Goal: Contribute content: Add original content to the website for others to see

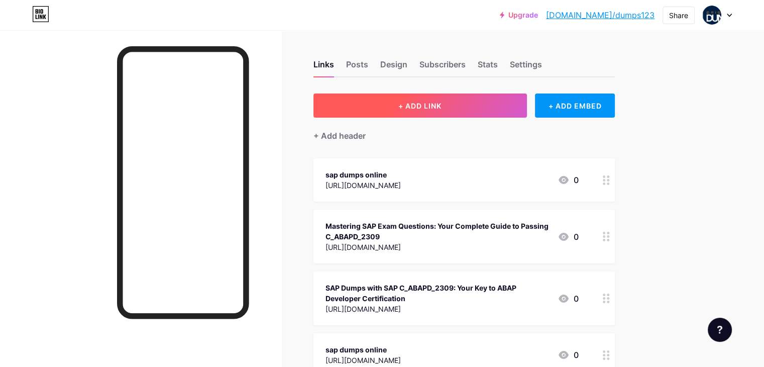
click at [439, 110] on button "+ ADD LINK" at bounding box center [421, 105] width 214 height 24
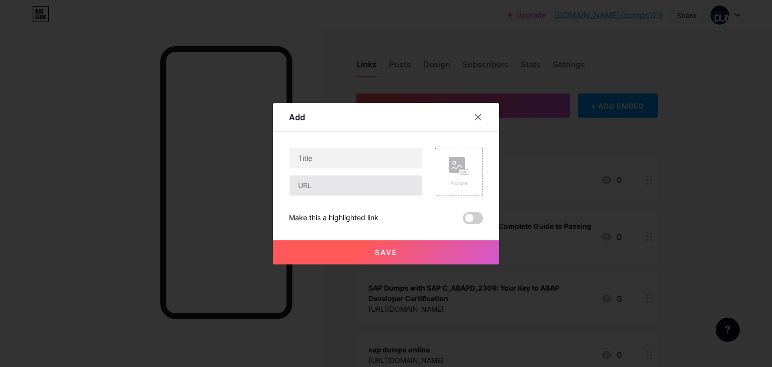
click at [326, 191] on input "text" at bounding box center [356, 185] width 133 height 20
paste input "[URL][DOMAIN_NAME]"
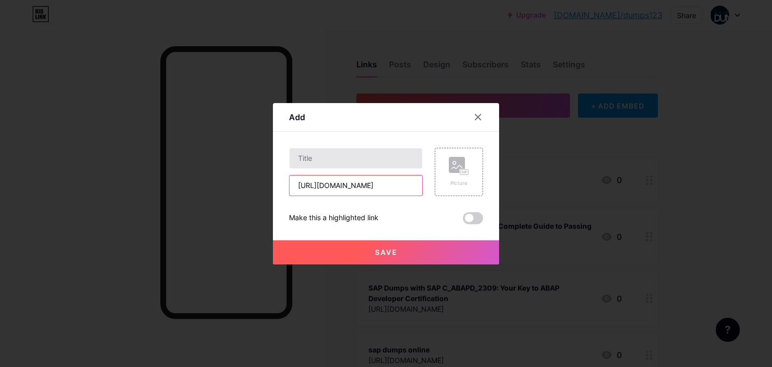
type input "[URL][DOMAIN_NAME]"
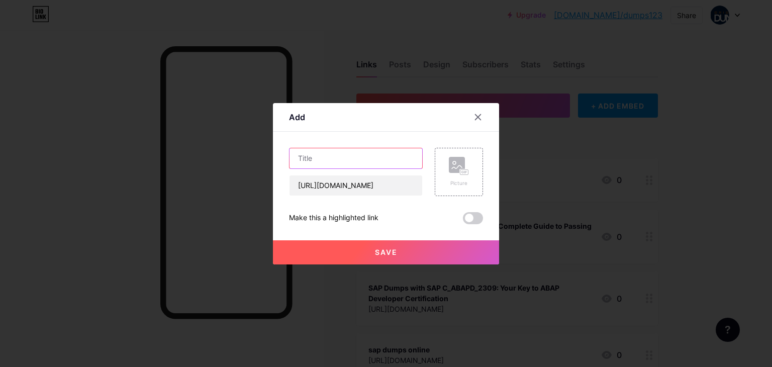
scroll to position [0, 0]
click at [322, 165] on input "text" at bounding box center [356, 158] width 133 height 20
click at [315, 156] on input "text" at bounding box center [356, 158] width 133 height 20
paste input "What Makes C_OCM_2503 SAP Dumps in [GEOGRAPHIC_DATA] a Reliable Choice? | Origi…"
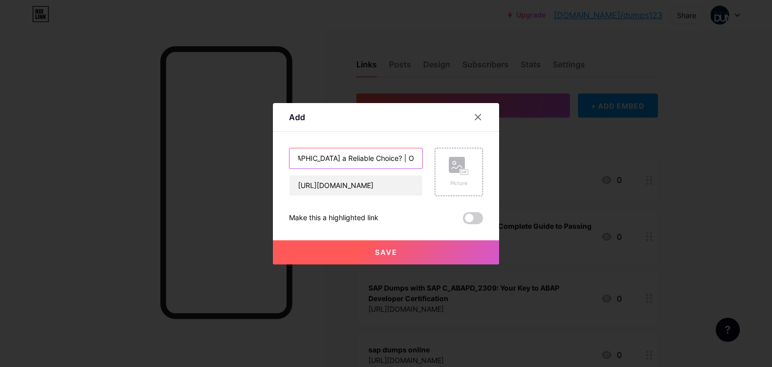
type input "What Makes C_OCM_2503 SAP Dumps in [GEOGRAPHIC_DATA] a Reliable Choice? | Origi…"
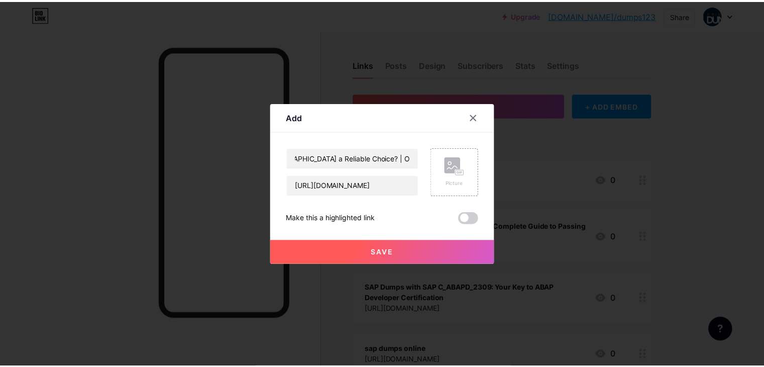
scroll to position [0, 0]
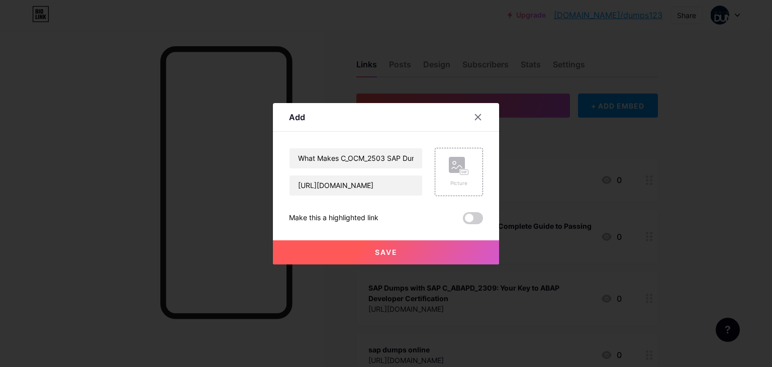
click at [370, 256] on button "Save" at bounding box center [386, 252] width 226 height 24
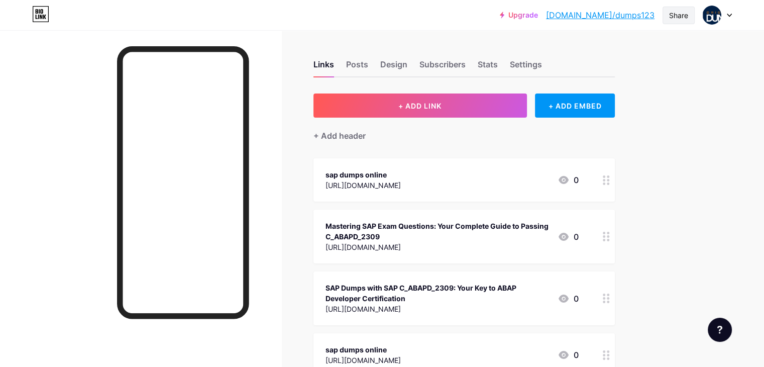
click at [680, 17] on div "Share" at bounding box center [678, 15] width 19 height 11
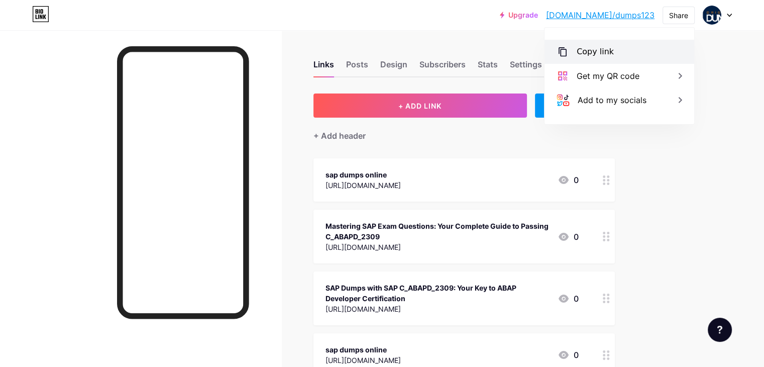
click at [609, 58] on div "Copy link" at bounding box center [620, 52] width 150 height 24
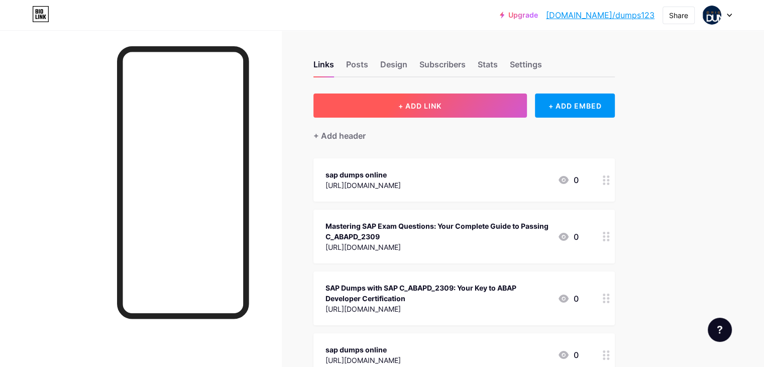
click at [472, 110] on button "+ ADD LINK" at bounding box center [421, 105] width 214 height 24
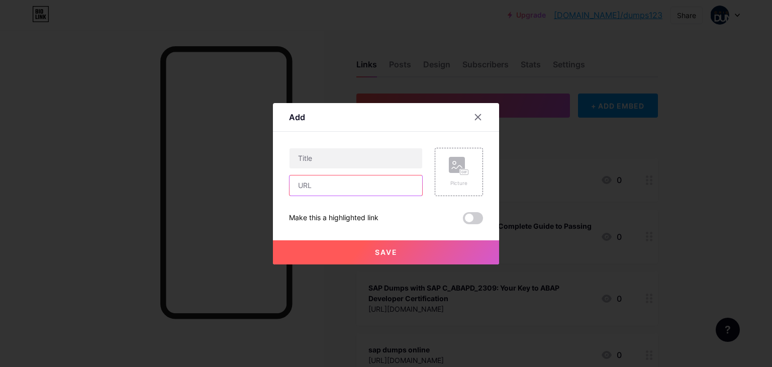
click at [305, 186] on input "text" at bounding box center [356, 185] width 133 height 20
paste input "[URL][DOMAIN_NAME]"
type input "[URL][DOMAIN_NAME]"
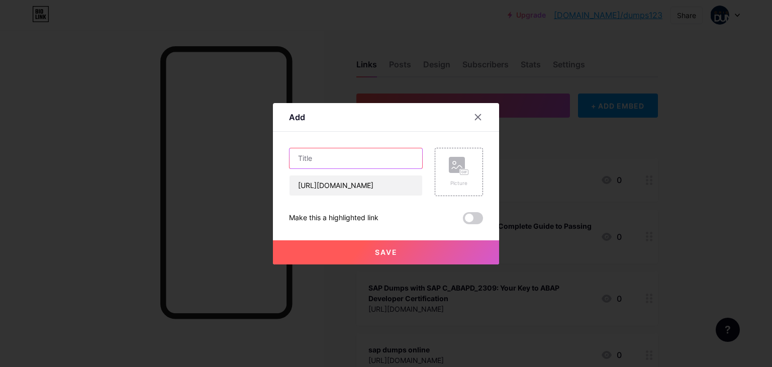
click at [320, 155] on input "text" at bounding box center [356, 158] width 133 height 20
click at [346, 158] on input "text" at bounding box center [356, 158] width 133 height 20
click at [323, 164] on input "text" at bounding box center [356, 158] width 133 height 20
paste input "Why Are C_TS470_2412 SAP Dumps in [GEOGRAPHIC_DATA] So Popular in [DATE]?"
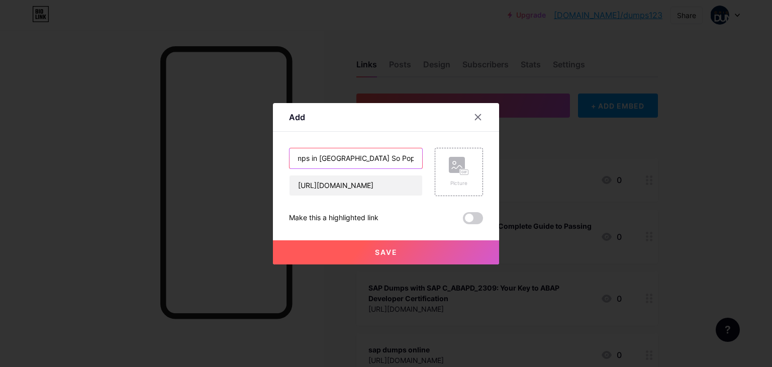
type input "Why Are C_TS470_2412 SAP Dumps in [GEOGRAPHIC_DATA] So Popular in [DATE]?"
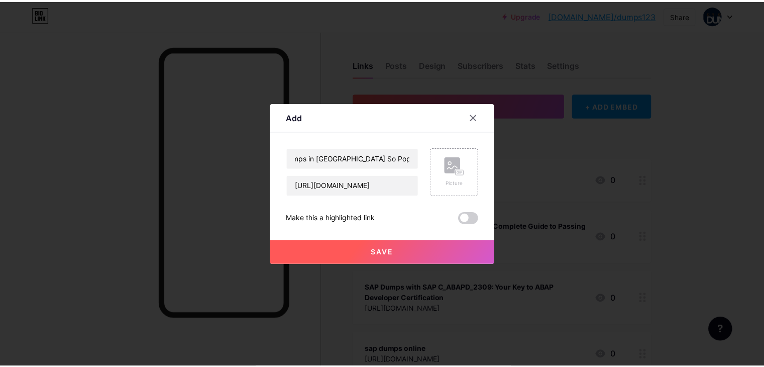
scroll to position [0, 0]
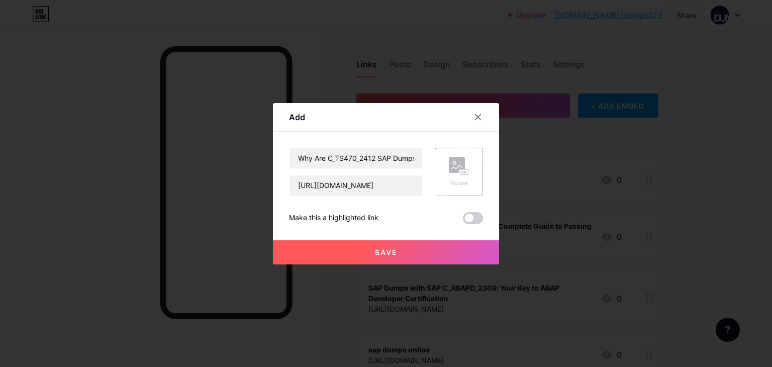
click at [388, 250] on span "Save" at bounding box center [386, 252] width 23 height 9
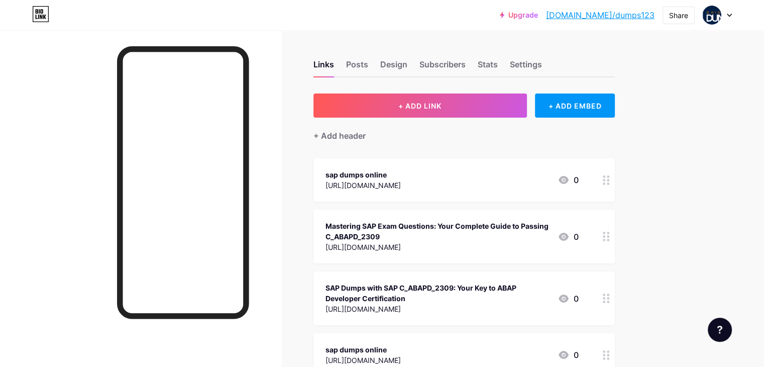
click at [388, 250] on div "[URL][DOMAIN_NAME]" at bounding box center [438, 247] width 224 height 11
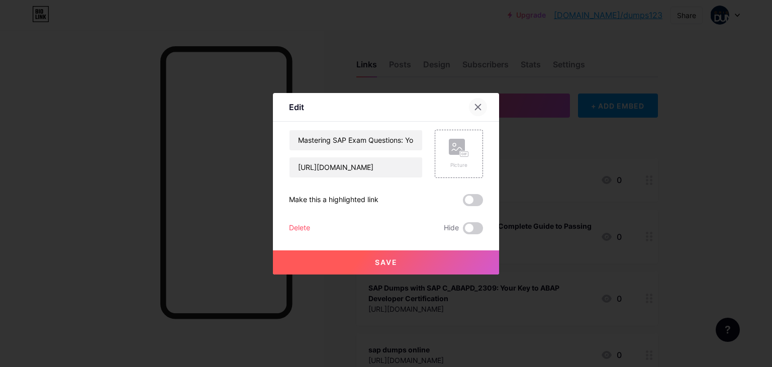
click at [481, 111] on div at bounding box center [478, 107] width 18 height 18
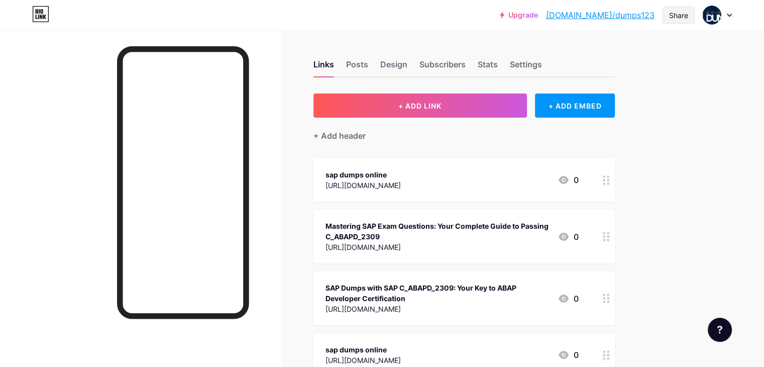
click at [681, 13] on div "Share" at bounding box center [678, 15] width 19 height 11
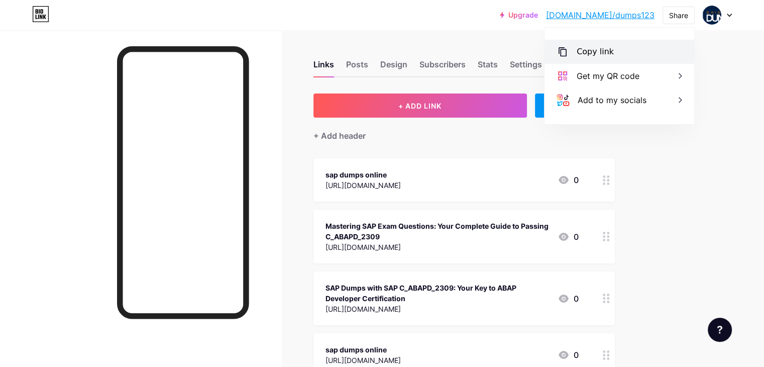
click at [597, 54] on div "Copy link" at bounding box center [595, 52] width 37 height 12
